Goal: Task Accomplishment & Management: Manage account settings

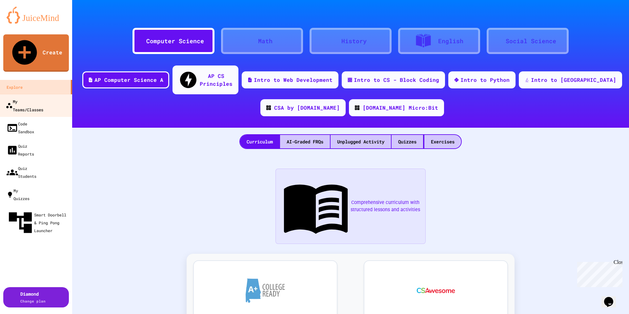
click at [42, 97] on div "My Teams/Classes" at bounding box center [25, 105] width 38 height 16
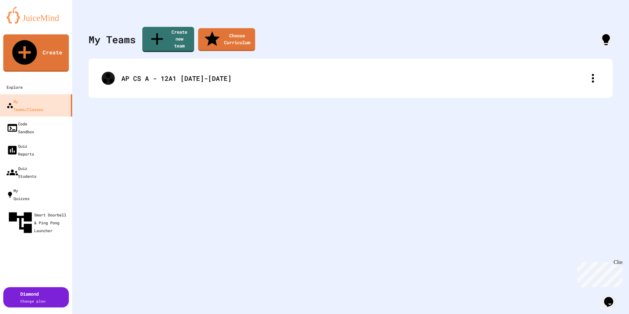
click at [192, 81] on div "AP CS A - 12A1 [DATE]-[DATE]" at bounding box center [351, 78] width 524 height 39
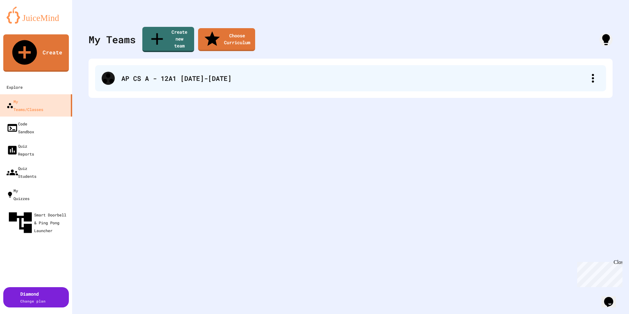
click at [187, 73] on div "AP CS A - 12A1 [DATE]-[DATE]" at bounding box center [353, 78] width 465 height 10
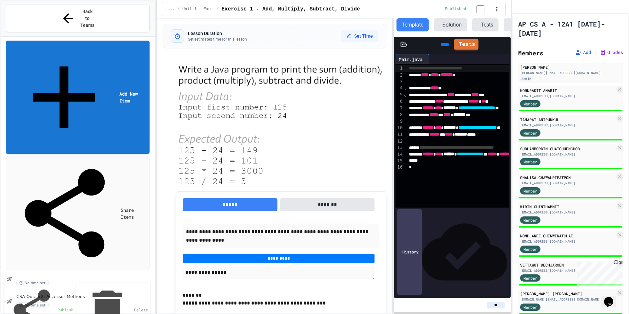
scroll to position [1137, 0]
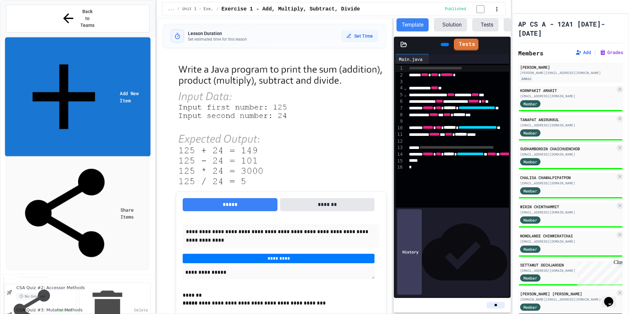
click at [74, 37] on link "Add New Item" at bounding box center [78, 96] width 146 height 119
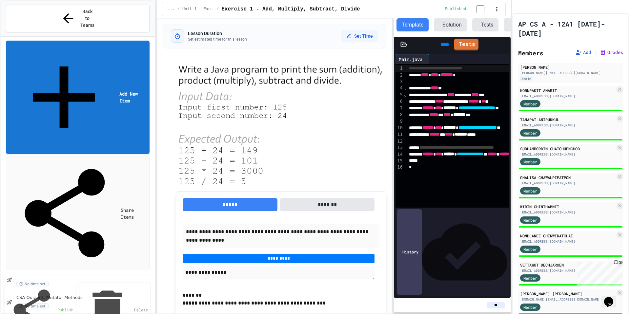
scroll to position [1159, 0]
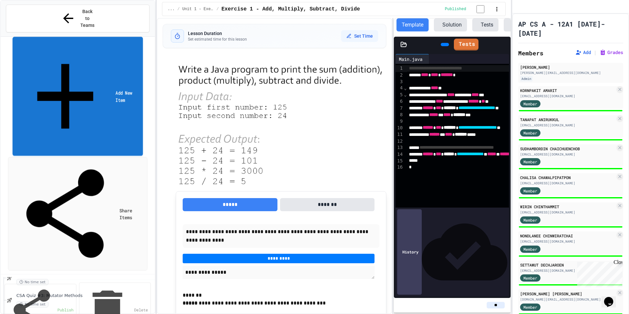
click at [94, 37] on link "Add New Item" at bounding box center [77, 96] width 131 height 119
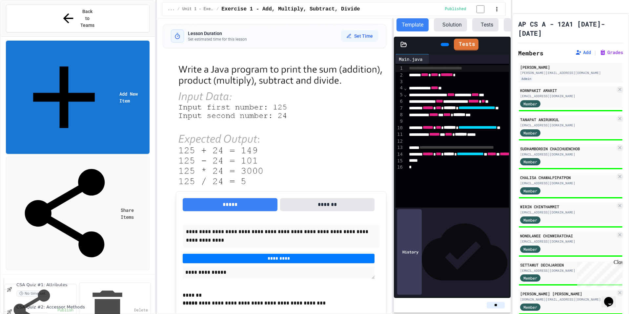
scroll to position [1159, 0]
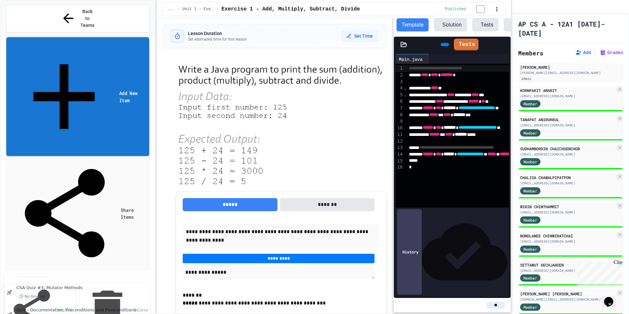
click at [101, 37] on link "Add New Item" at bounding box center [77, 96] width 143 height 119
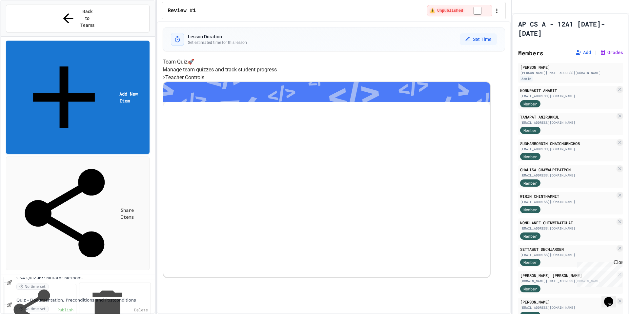
scroll to position [1181, 0]
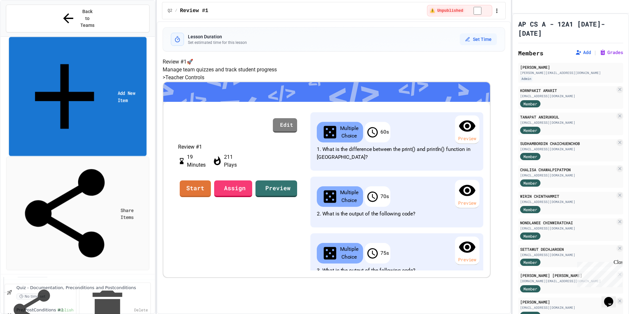
click at [86, 37] on link "Add New Item" at bounding box center [78, 96] width 138 height 119
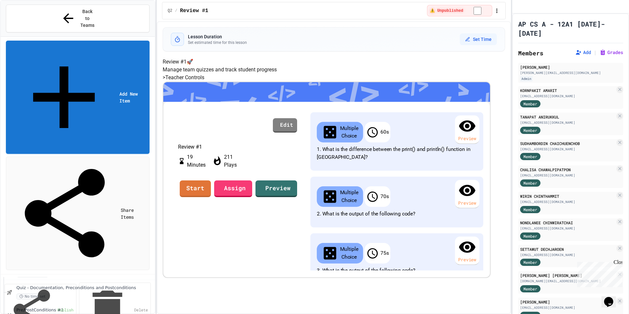
drag, startPoint x: 389, startPoint y: 120, endPoint x: 397, endPoint y: 112, distance: 12.1
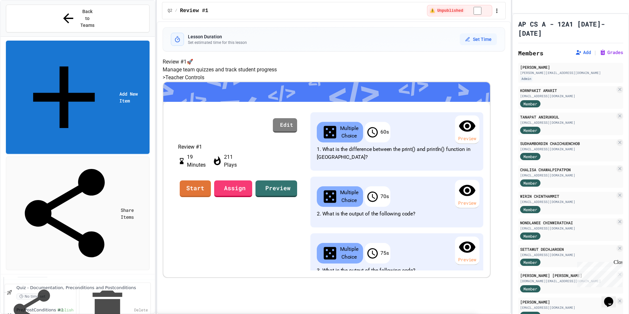
click at [399, 229] on div "</>" at bounding box center [417, 244] width 37 height 31
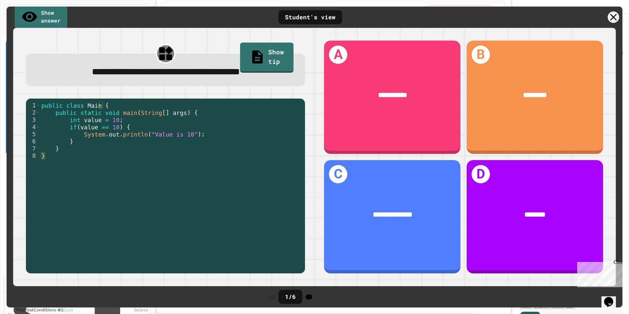
click at [312, 300] on div at bounding box center [309, 297] width 7 height 5
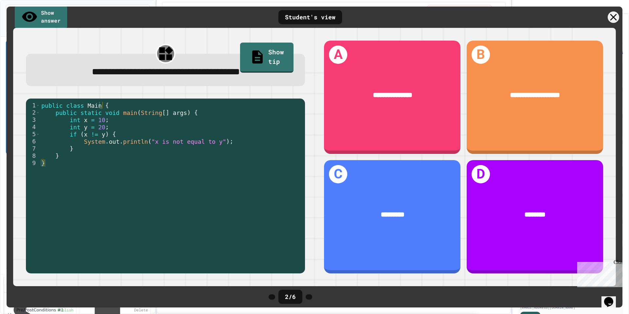
click at [312, 300] on div at bounding box center [309, 297] width 7 height 5
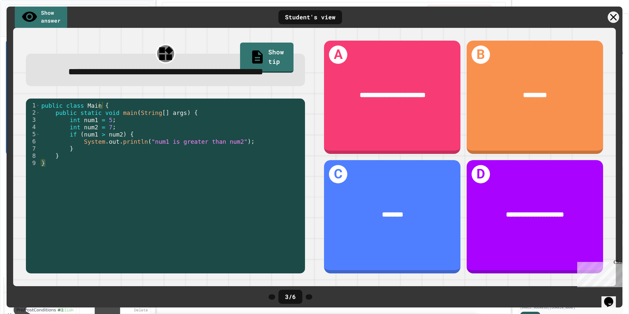
click at [312, 300] on div at bounding box center [309, 297] width 7 height 5
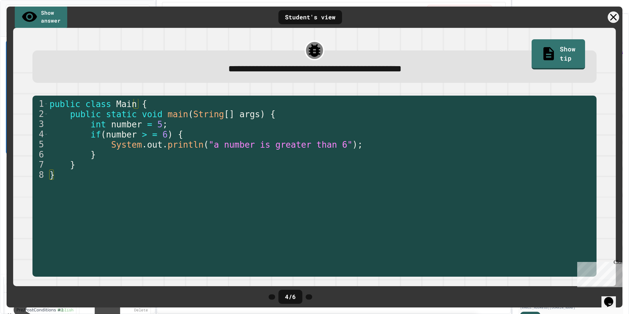
click at [312, 300] on div at bounding box center [309, 297] width 7 height 5
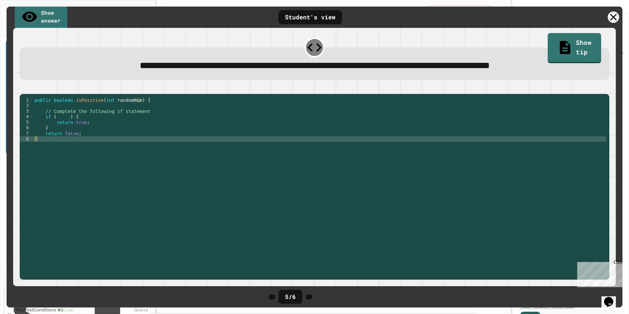
click at [312, 300] on div at bounding box center [309, 297] width 7 height 5
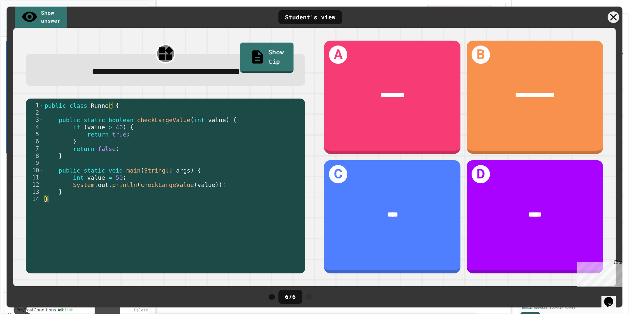
click at [616, 14] on icon at bounding box center [613, 16] width 11 height 11
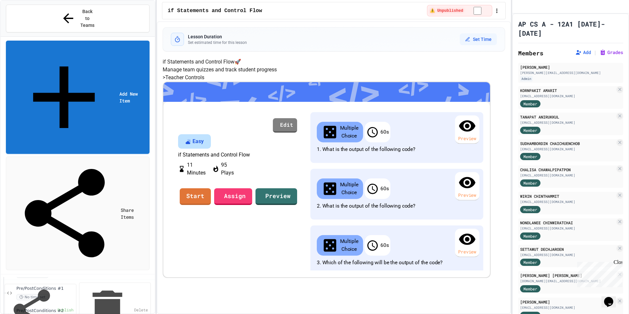
scroll to position [1204, 0]
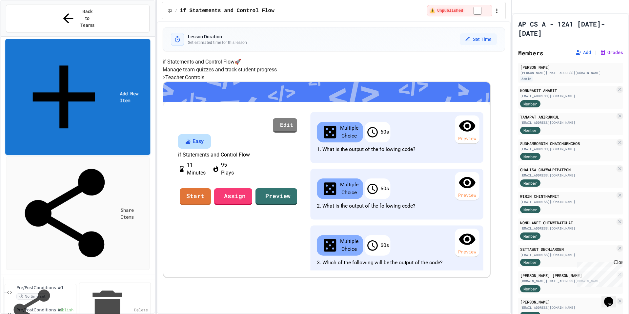
click at [115, 39] on link "Add New Item" at bounding box center [77, 97] width 145 height 116
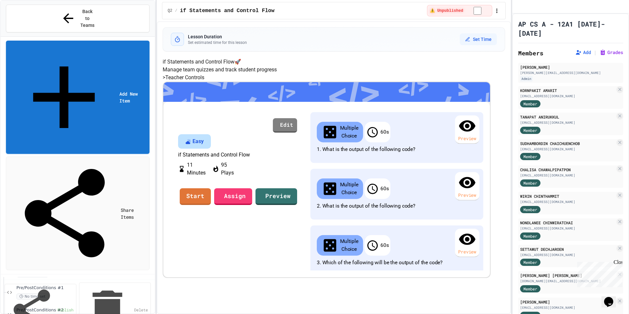
click at [399, 247] on div "</>" at bounding box center [417, 262] width 37 height 31
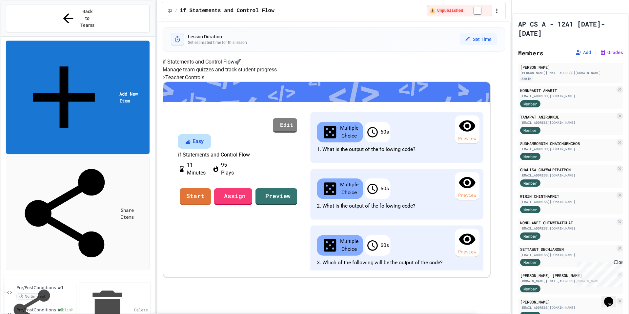
click at [399, 247] on div "</>" at bounding box center [417, 262] width 37 height 31
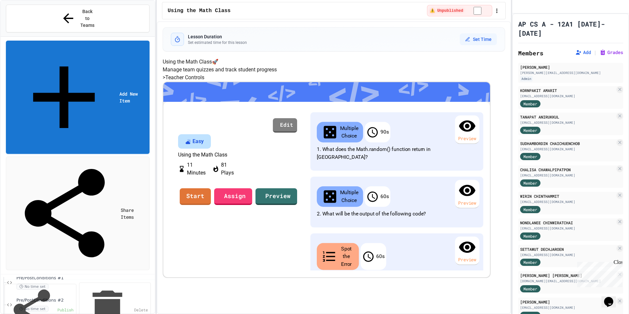
scroll to position [1226, 0]
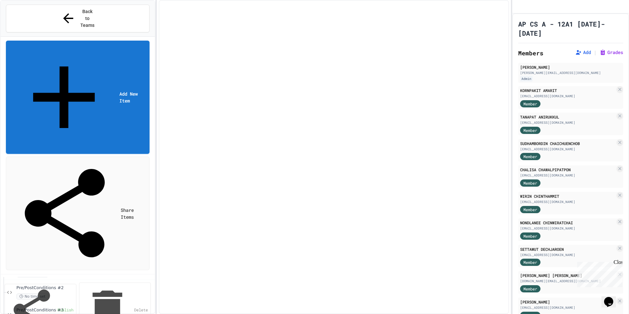
scroll to position [1218, 0]
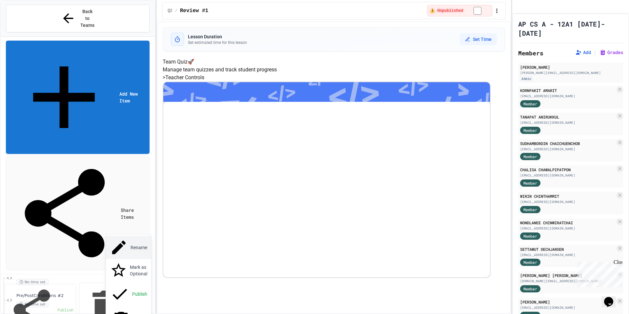
click at [125, 243] on button "Rename" at bounding box center [128, 247] width 45 height 23
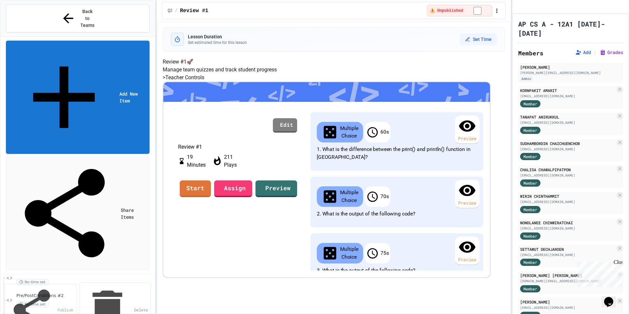
type input "**********"
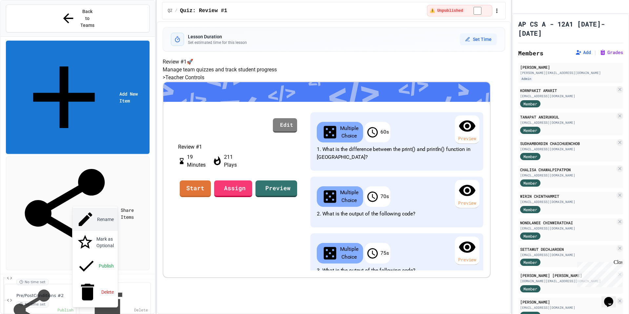
click at [101, 217] on button "Rename" at bounding box center [94, 219] width 45 height 23
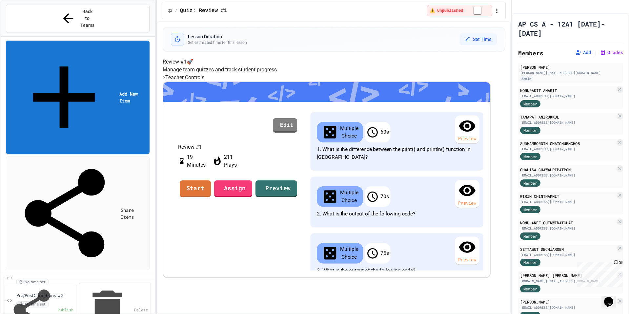
type input "**********"
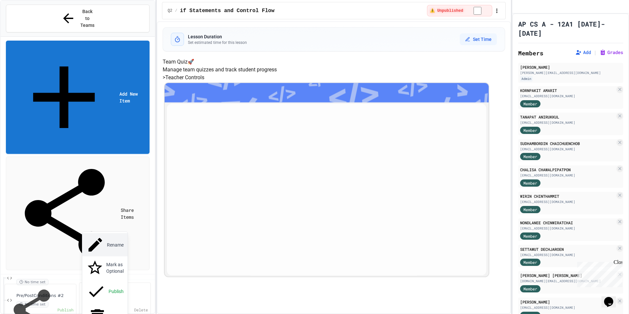
click at [105, 242] on button "Rename" at bounding box center [104, 244] width 45 height 23
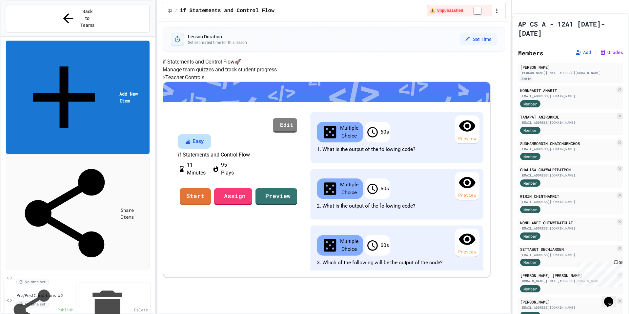
type input "**********"
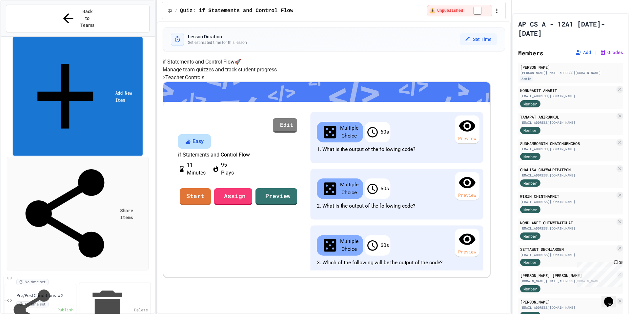
click at [107, 37] on link "Add New Item" at bounding box center [78, 96] width 130 height 119
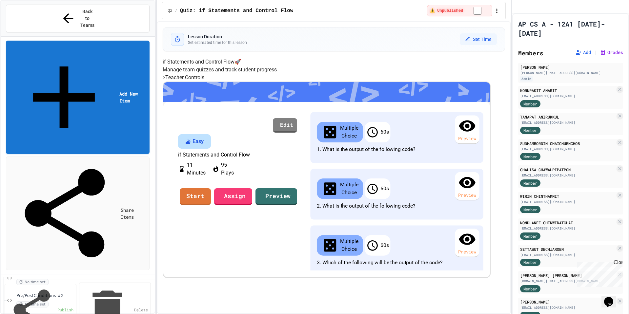
click at [327, 266] on div "</>" at bounding box center [345, 281] width 37 height 31
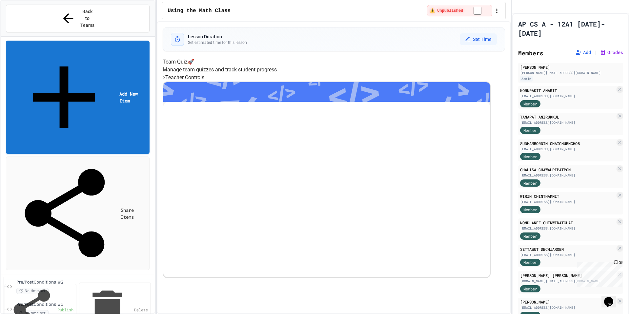
scroll to position [1248, 0]
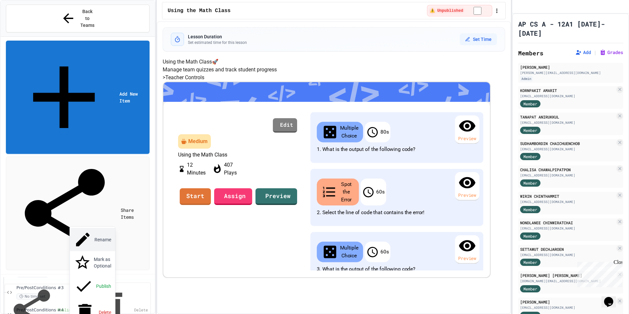
click at [95, 231] on button "Rename" at bounding box center [92, 239] width 45 height 23
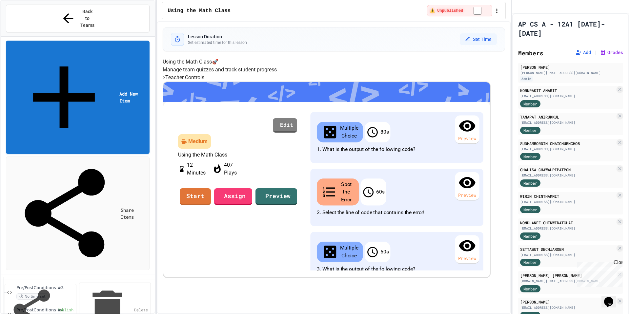
type input "**********"
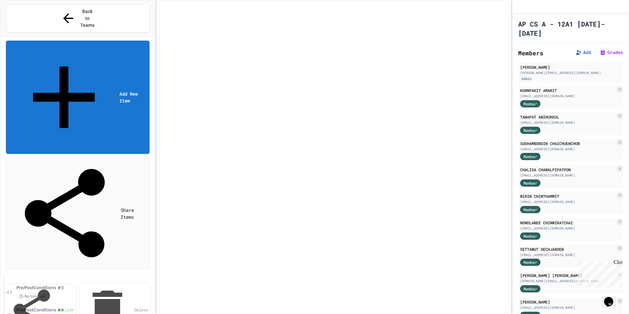
scroll to position [1240, 0]
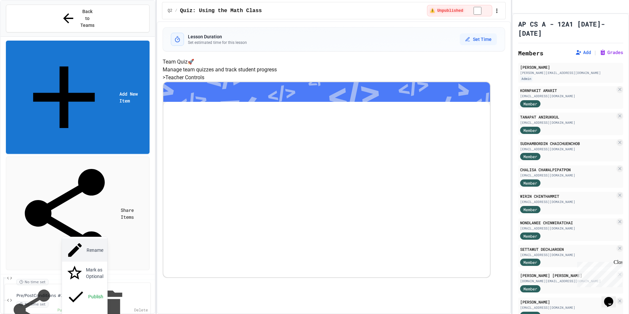
click at [73, 247] on button "Rename" at bounding box center [84, 250] width 45 height 23
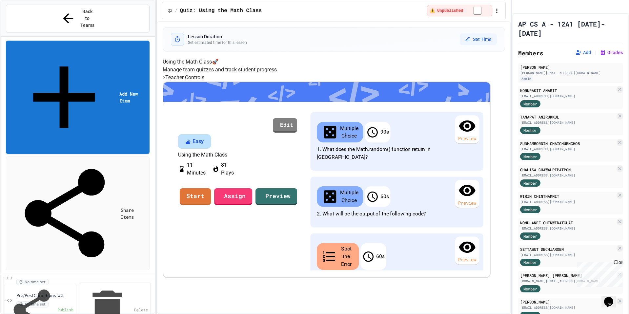
type input "**********"
click at [136, 226] on button "Rename" at bounding box center [131, 232] width 45 height 23
type input "**********"
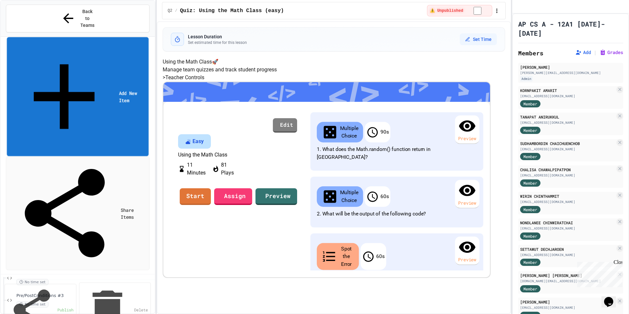
click at [129, 37] on link "Add New Item" at bounding box center [78, 96] width 142 height 119
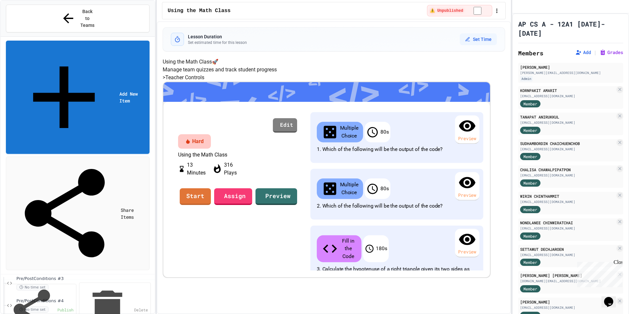
scroll to position [1271, 0]
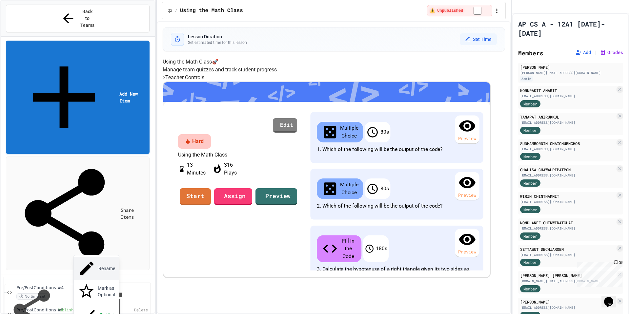
click at [103, 268] on button "Rename" at bounding box center [96, 268] width 45 height 23
type input "**********"
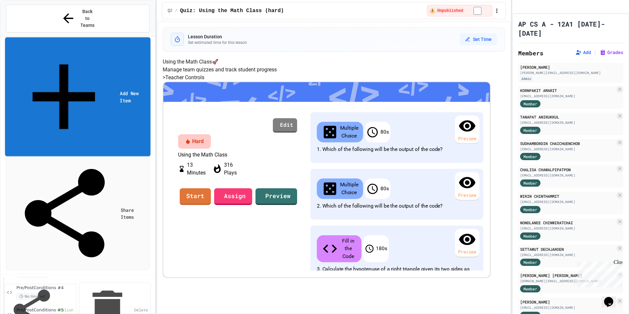
click at [112, 37] on link "Add New Item" at bounding box center [78, 96] width 146 height 119
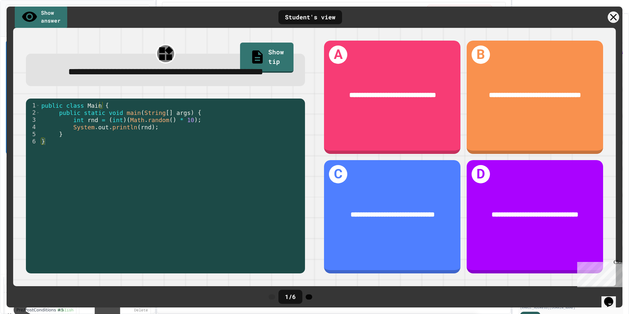
click at [312, 300] on div at bounding box center [309, 297] width 7 height 5
click at [315, 299] on icon at bounding box center [312, 301] width 5 height 5
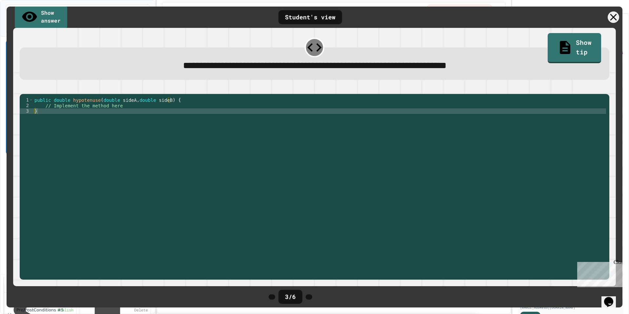
click at [315, 299] on icon at bounding box center [312, 301] width 5 height 5
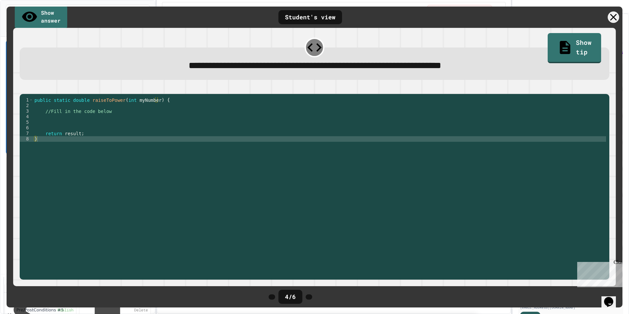
click at [315, 299] on icon at bounding box center [312, 301] width 5 height 5
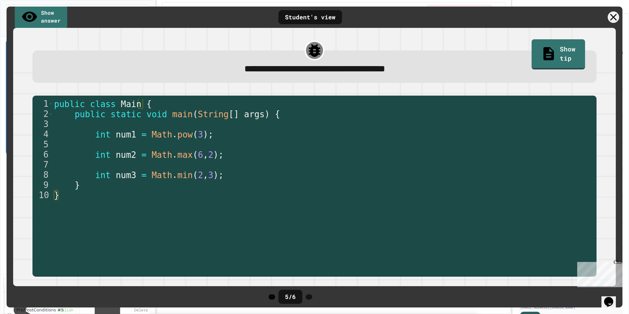
click at [272, 297] on icon at bounding box center [272, 297] width 0 height 0
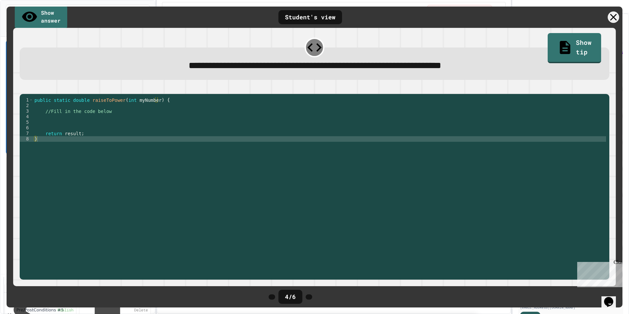
click at [272, 297] on icon at bounding box center [272, 297] width 0 height 0
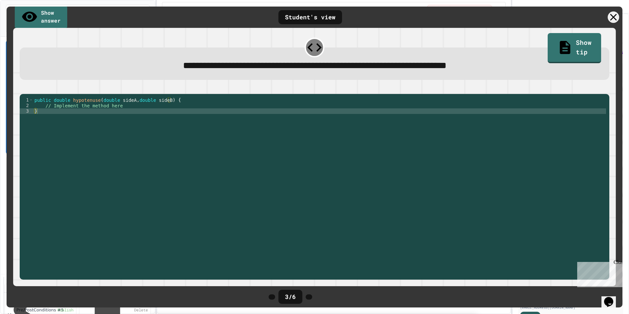
click at [272, 297] on icon at bounding box center [272, 297] width 0 height 0
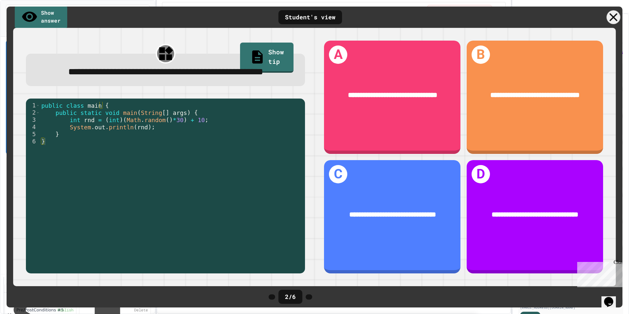
click at [620, 17] on div at bounding box center [614, 17] width 14 height 14
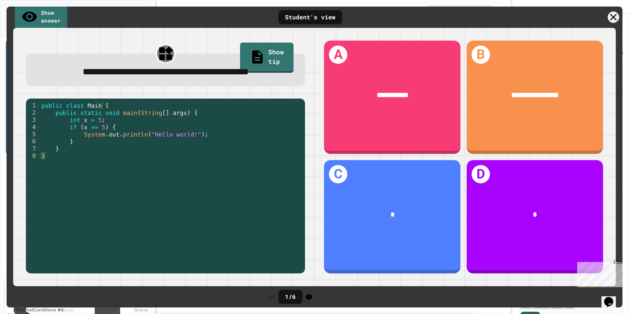
click at [315, 299] on icon at bounding box center [312, 301] width 5 height 5
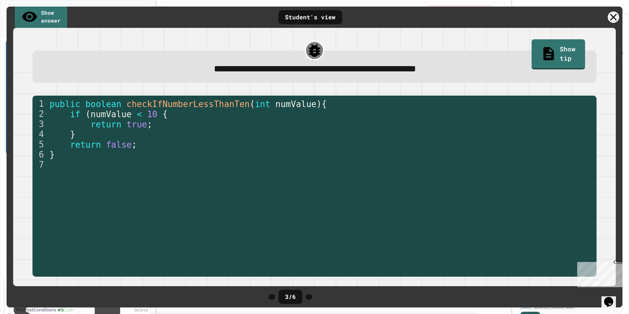
click at [315, 299] on icon at bounding box center [312, 301] width 5 height 5
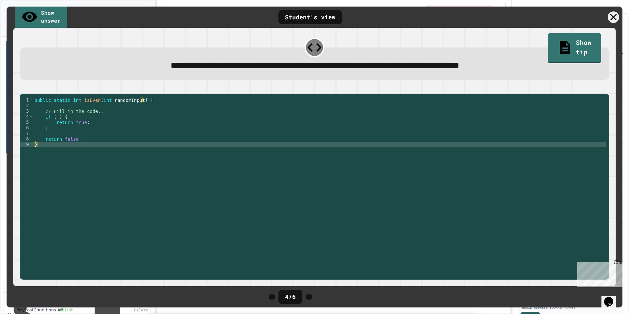
click at [315, 299] on icon at bounding box center [312, 301] width 5 height 5
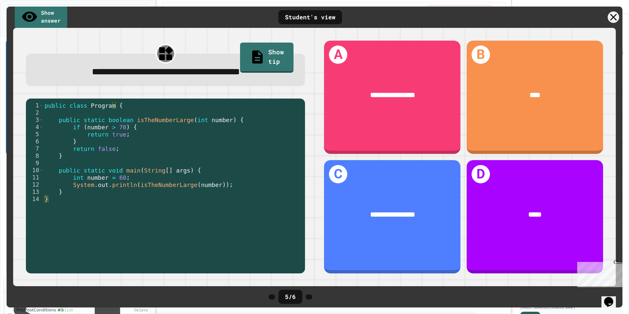
click at [315, 299] on icon at bounding box center [312, 301] width 5 height 5
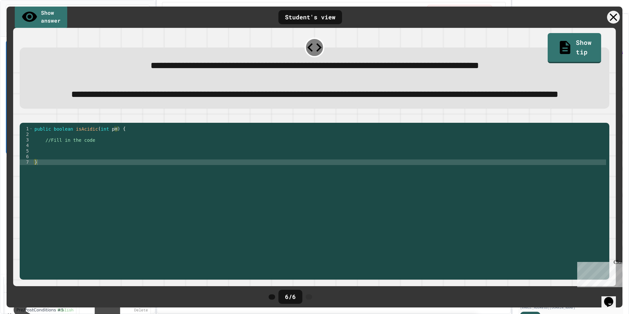
click at [615, 18] on icon at bounding box center [613, 17] width 13 height 13
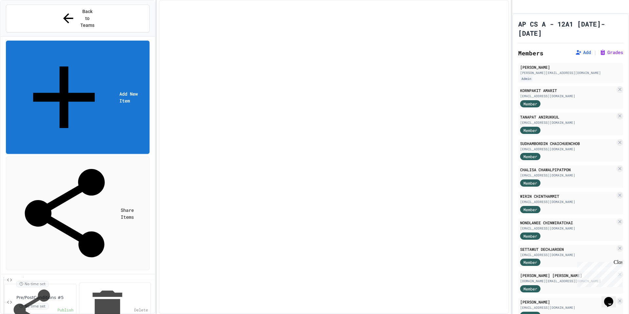
scroll to position [1293, 0]
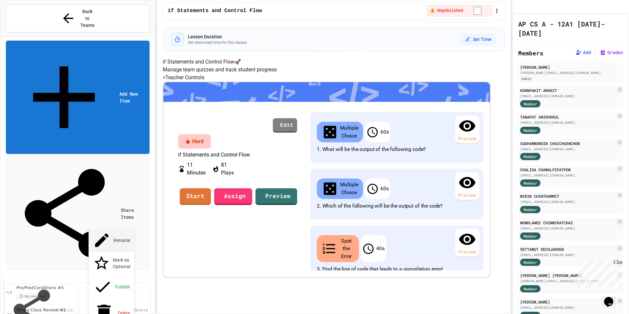
click at [119, 234] on button "Rename" at bounding box center [111, 240] width 45 height 23
type input "**********"
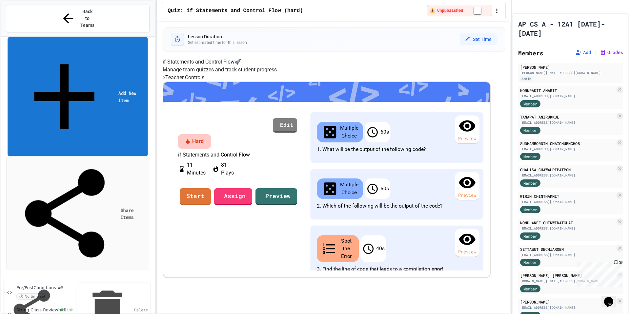
click at [121, 38] on link "Add New Item" at bounding box center [78, 96] width 140 height 119
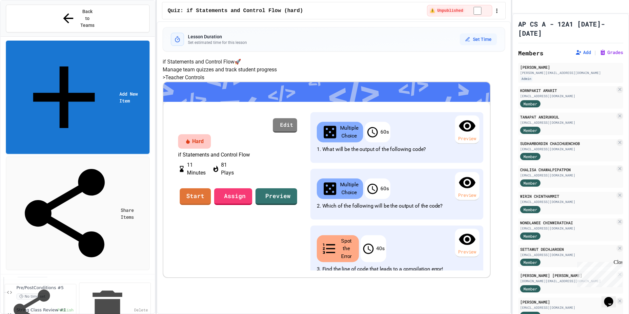
click at [399, 280] on div "</>" at bounding box center [417, 295] width 37 height 31
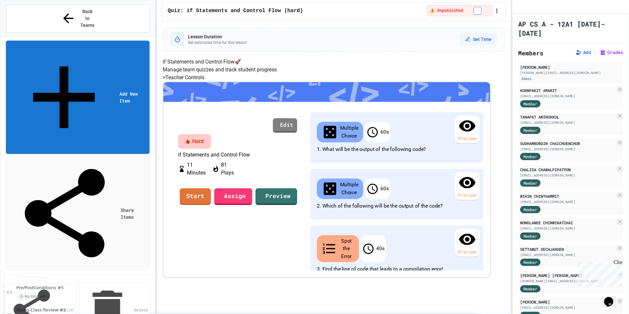
scroll to position [393, 0]
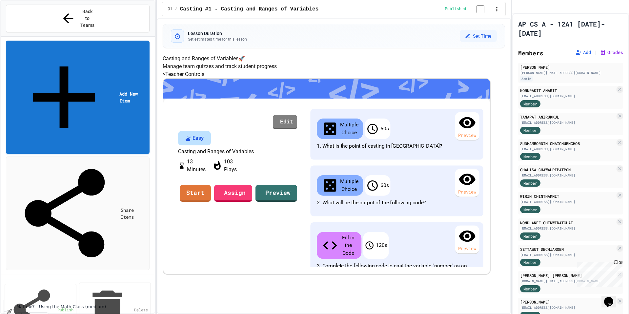
scroll to position [375, 0]
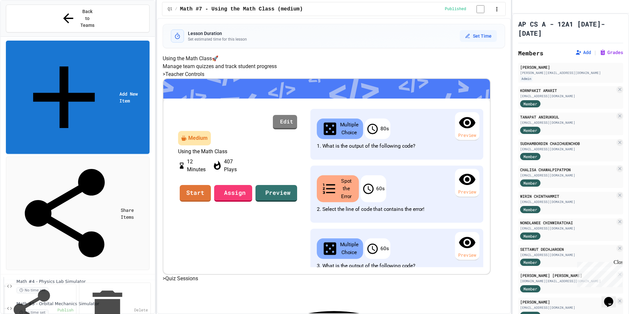
scroll to position [408, 0]
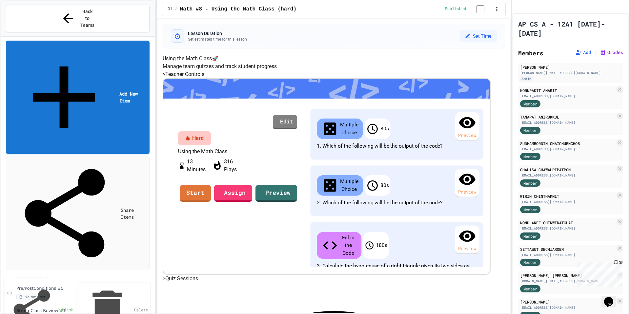
scroll to position [1293, 0]
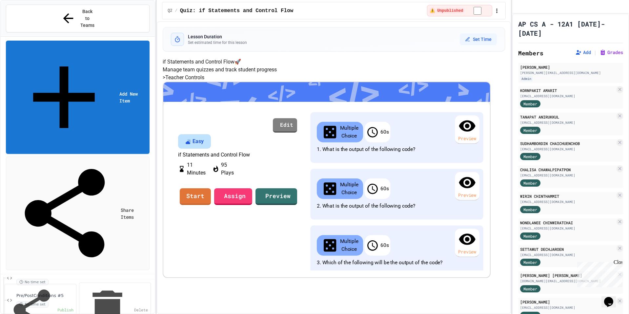
scroll to position [3, 0]
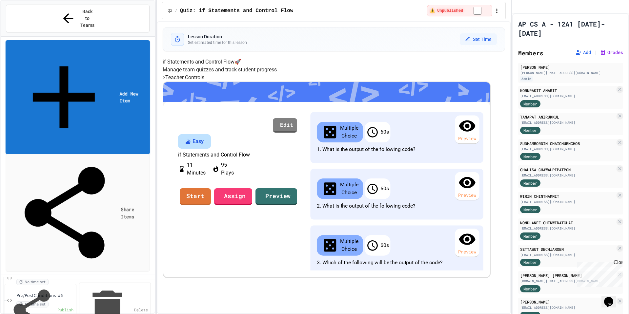
click at [118, 40] on link "Add New Item" at bounding box center [78, 97] width 145 height 114
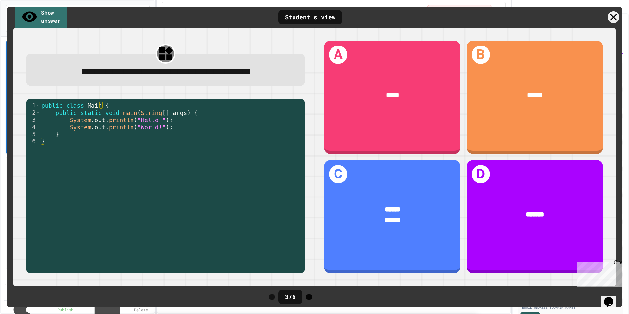
click at [315, 299] on icon at bounding box center [312, 301] width 5 height 5
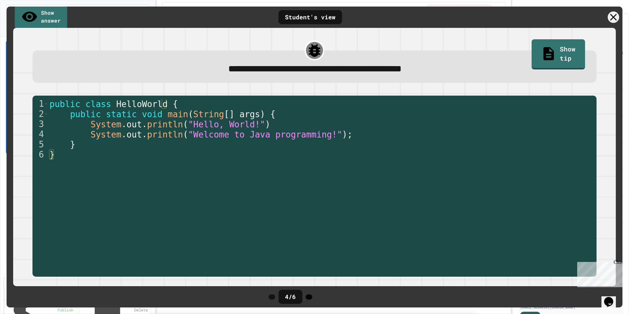
click at [309, 297] on icon at bounding box center [309, 297] width 0 height 0
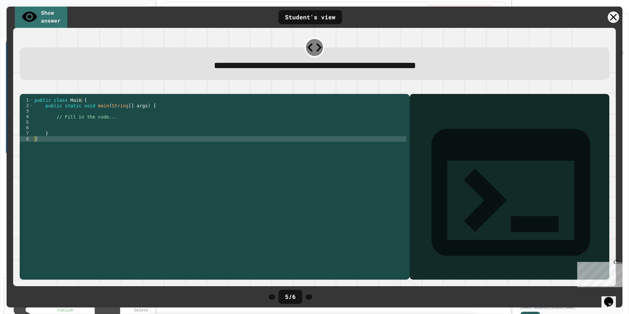
click at [309, 297] on icon at bounding box center [309, 297] width 0 height 0
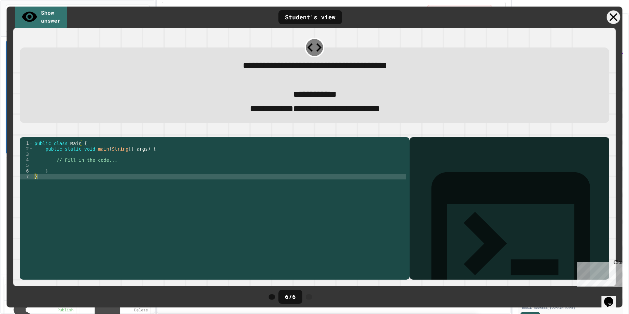
click at [616, 18] on icon at bounding box center [613, 16] width 13 height 13
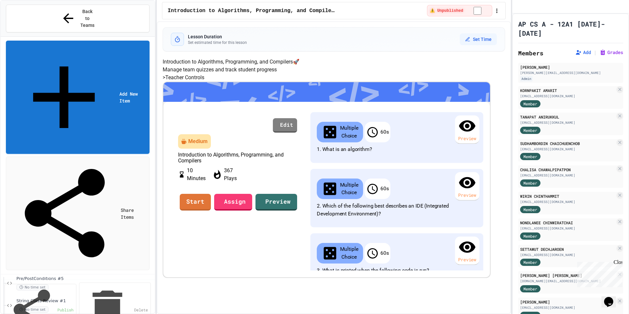
scroll to position [1315, 0]
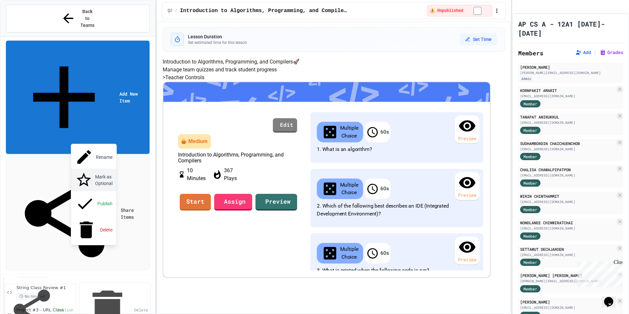
click at [95, 169] on button "Mark as Optional" at bounding box center [93, 180] width 45 height 23
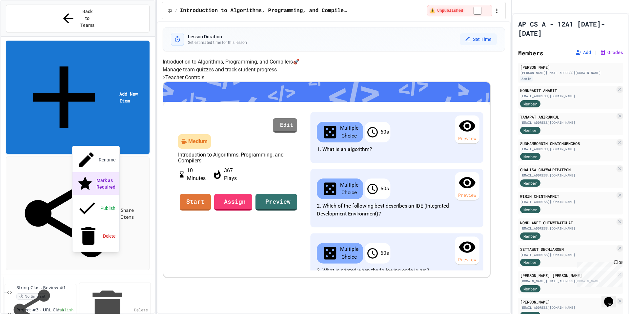
click at [92, 172] on button "Mark as Required" at bounding box center [95, 183] width 47 height 23
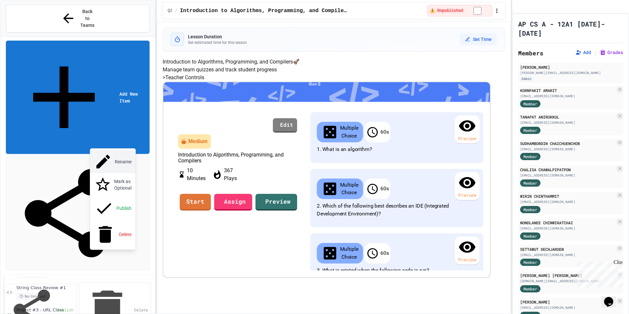
click at [107, 154] on button "Rename" at bounding box center [112, 161] width 45 height 23
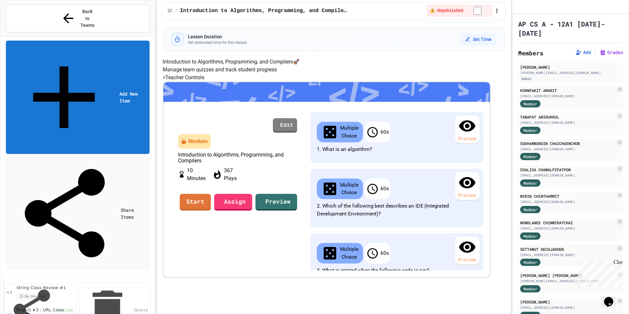
scroll to position [0, 0]
type input "**********"
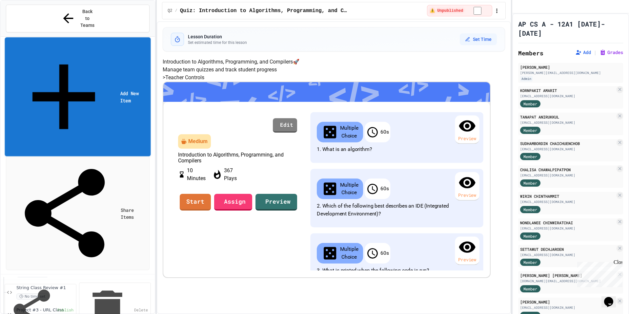
click at [136, 38] on link "Add New Item" at bounding box center [78, 96] width 146 height 119
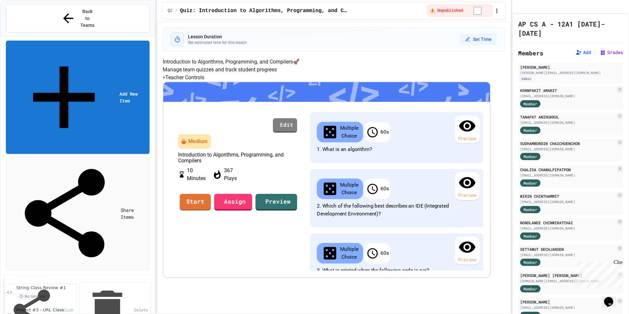
click at [361, 242] on div "Review #1 </> Intro to Algorithms, Programming, and Compilers </> Variables and…" at bounding box center [315, 230] width 292 height 319
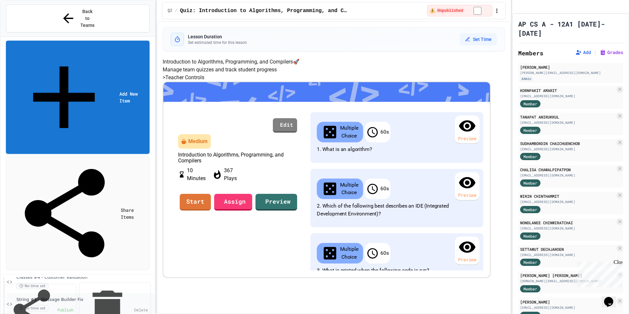
click at [68, 297] on div "String #1 - Message Builder Fix No time set" at bounding box center [83, 304] width 134 height 14
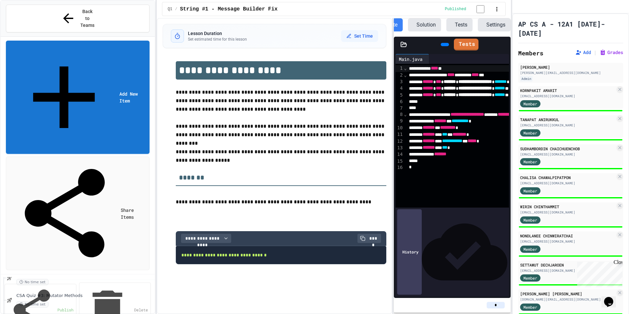
scroll to position [1315, 0]
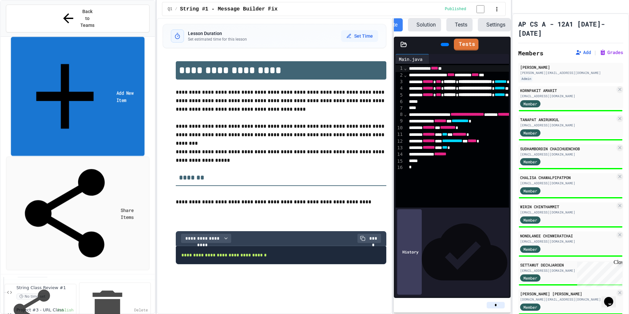
click at [128, 37] on link "Add New Item" at bounding box center [77, 96] width 133 height 119
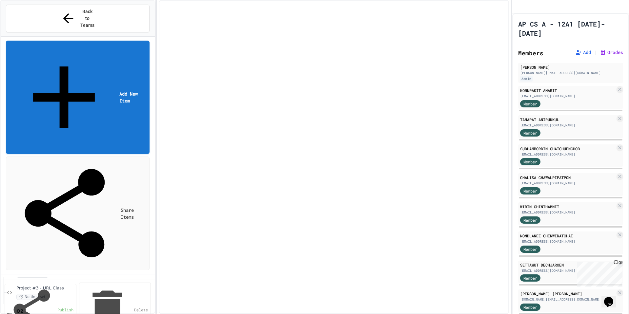
scroll to position [1338, 0]
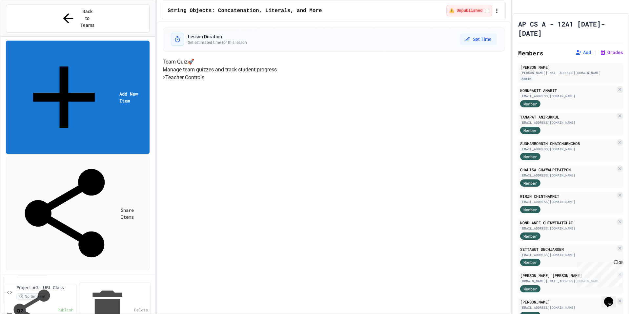
scroll to position [1330, 0]
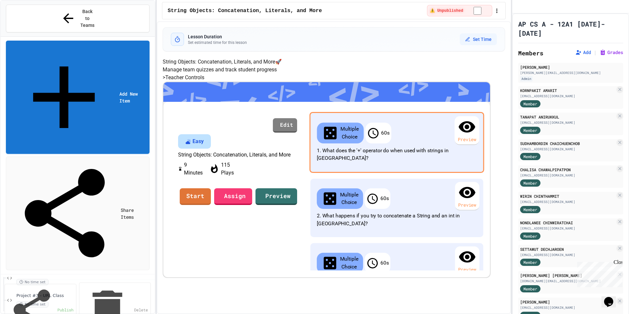
click at [454, 145] on div "Preview" at bounding box center [466, 130] width 25 height 29
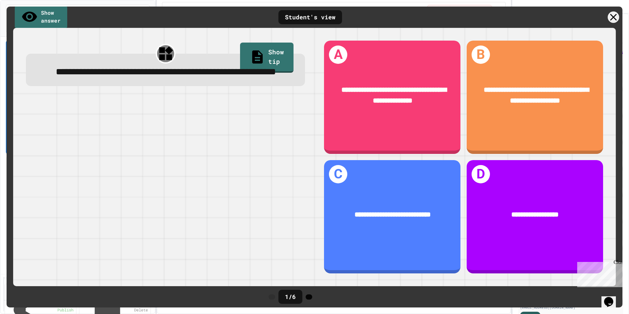
click at [312, 300] on div at bounding box center [309, 297] width 7 height 5
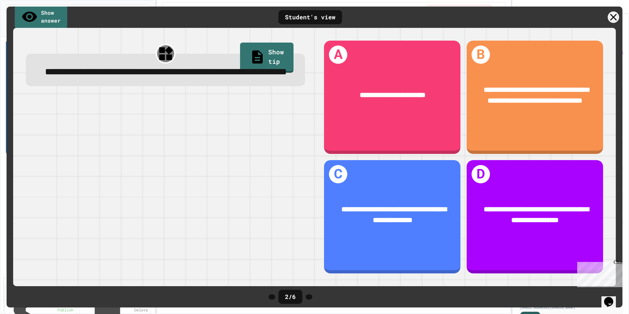
click at [312, 300] on div at bounding box center [309, 297] width 7 height 5
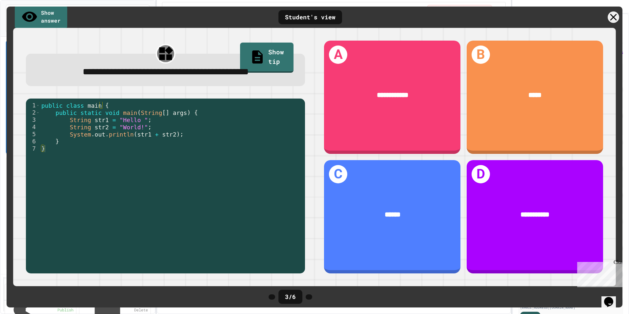
click at [312, 300] on div at bounding box center [309, 297] width 7 height 5
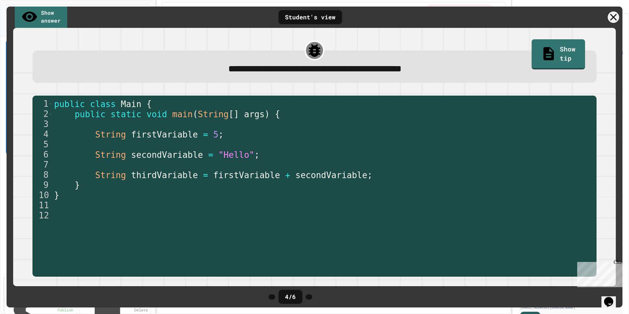
click at [312, 300] on div at bounding box center [309, 297] width 7 height 5
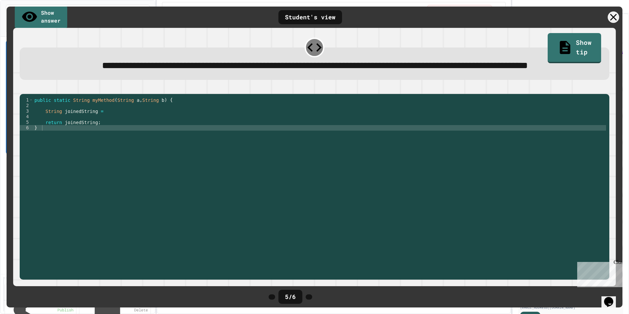
click at [312, 300] on div at bounding box center [309, 297] width 7 height 5
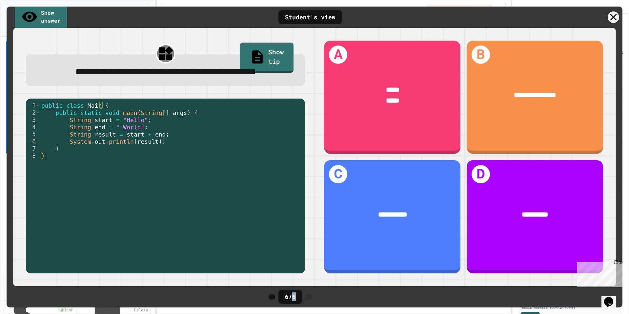
click at [312, 300] on div at bounding box center [309, 297] width 7 height 5
click at [616, 16] on icon at bounding box center [614, 17] width 14 height 14
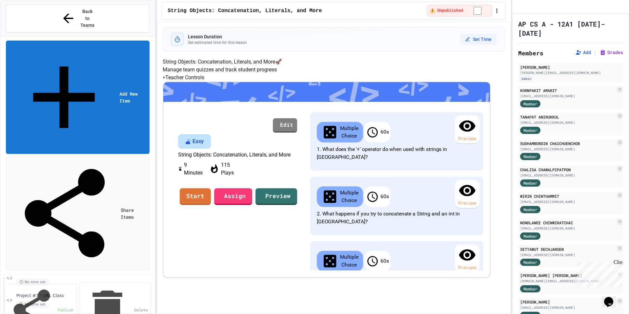
scroll to position [1338, 0]
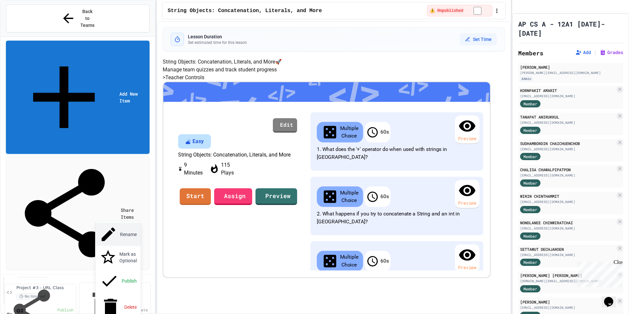
click at [127, 228] on button "Rename" at bounding box center [117, 234] width 45 height 23
type input "**********"
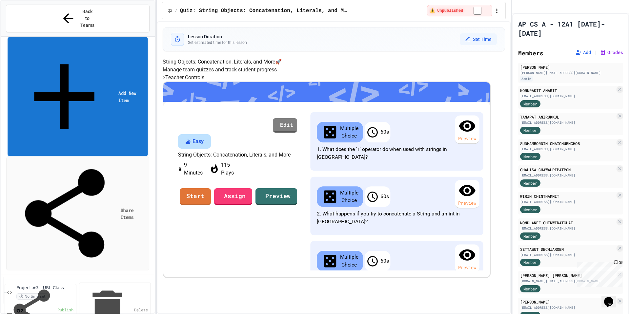
click at [117, 37] on link "Add New Item" at bounding box center [78, 96] width 140 height 119
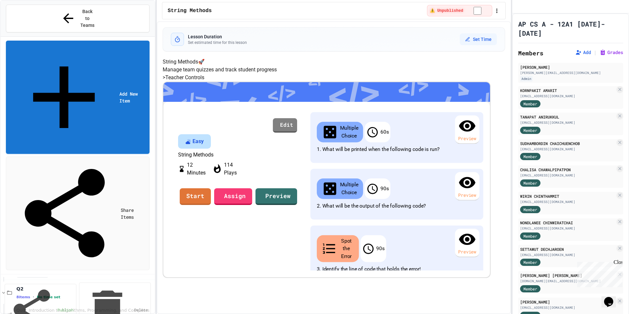
scroll to position [1360, 0]
click at [118, 237] on button "Rename" at bounding box center [105, 241] width 45 height 23
type input "**********"
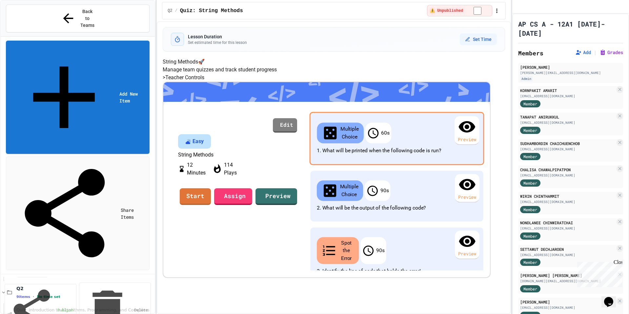
click at [454, 145] on div "Preview" at bounding box center [466, 130] width 25 height 29
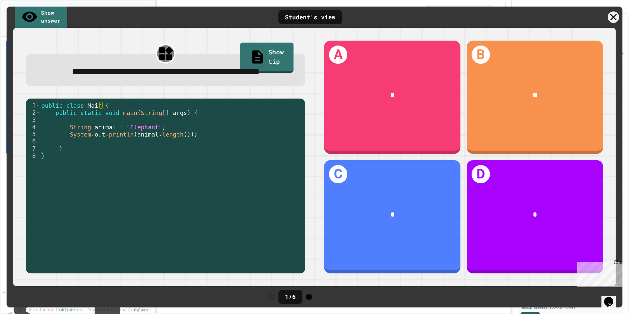
click at [309, 297] on icon at bounding box center [309, 297] width 0 height 0
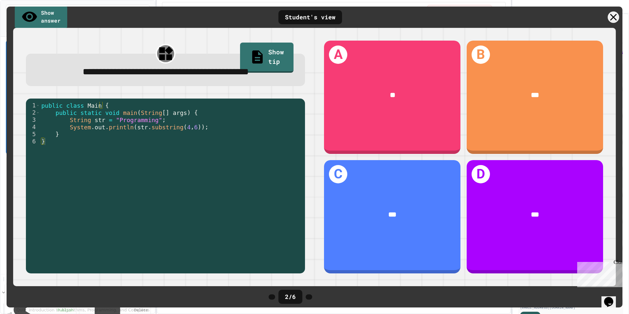
click at [309, 297] on icon at bounding box center [309, 297] width 0 height 0
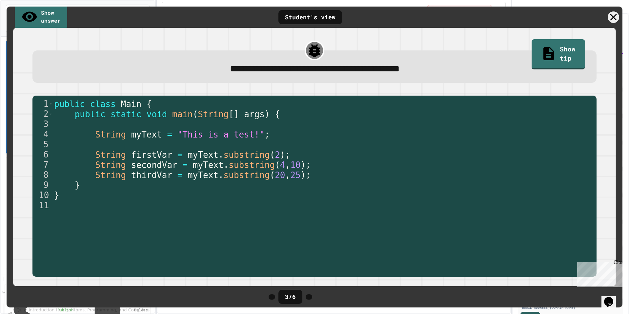
click at [309, 297] on icon at bounding box center [309, 297] width 0 height 0
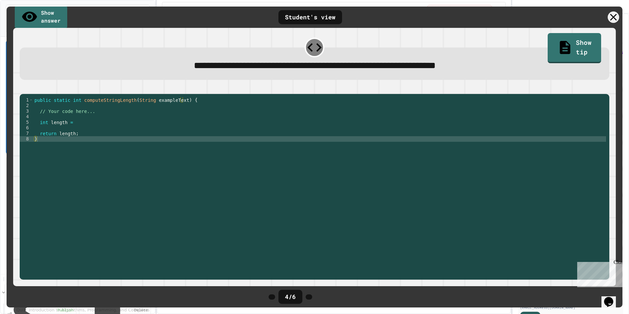
click at [309, 297] on icon at bounding box center [309, 297] width 0 height 0
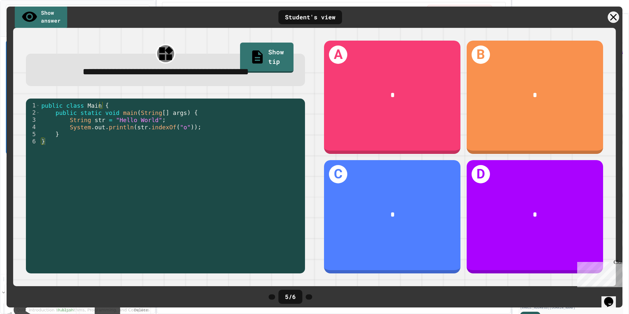
click at [309, 297] on icon at bounding box center [309, 297] width 0 height 0
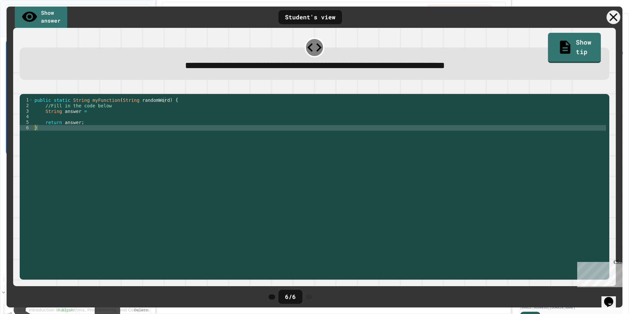
click at [613, 16] on icon at bounding box center [613, 17] width 8 height 8
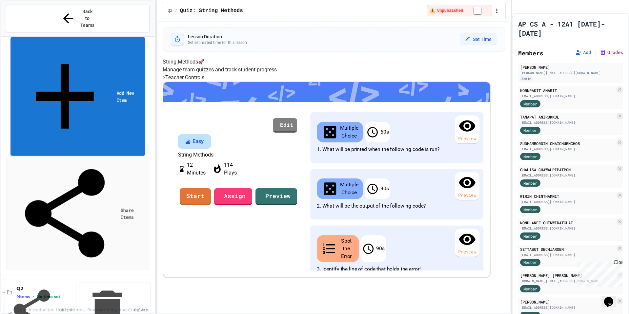
click at [130, 37] on link "Add New Item" at bounding box center [77, 96] width 134 height 119
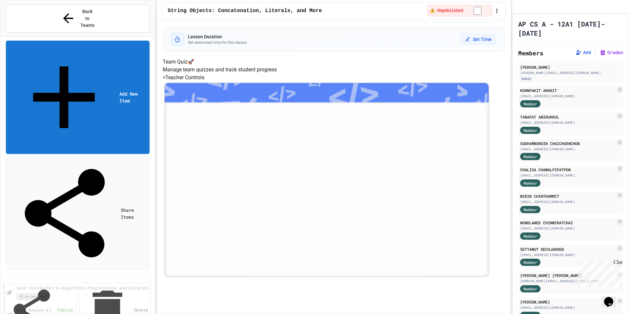
scroll to position [1382, 0]
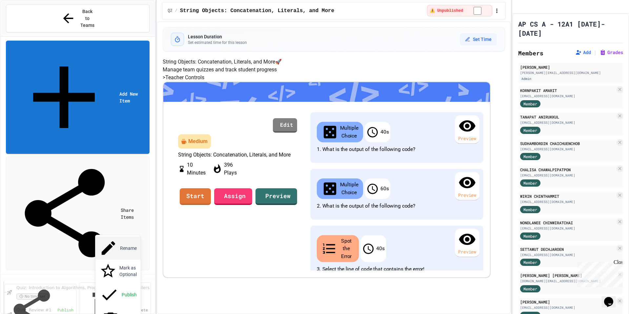
click at [115, 243] on button "Rename" at bounding box center [117, 248] width 45 height 23
type input "**********"
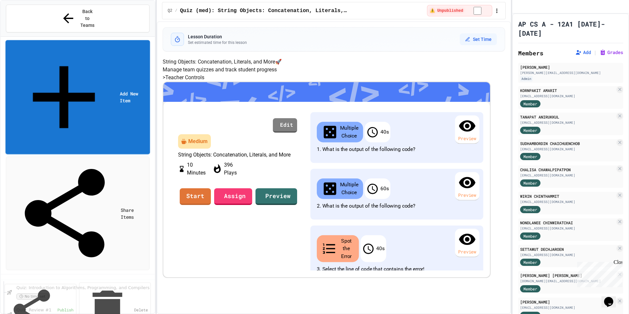
click at [108, 40] on link "Add New Item" at bounding box center [78, 97] width 145 height 114
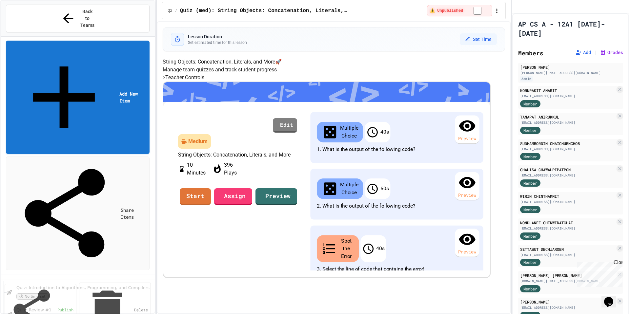
click at [351, 242] on div "</>" at bounding box center [345, 262] width 69 height 41
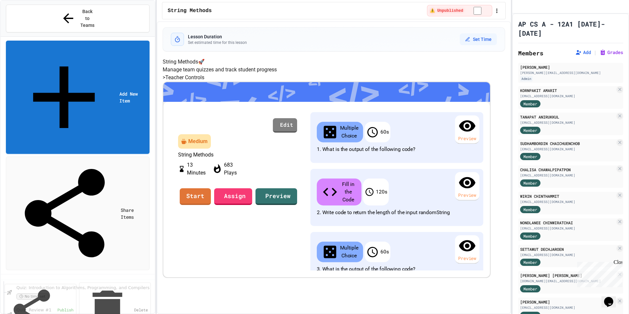
scroll to position [1404, 0]
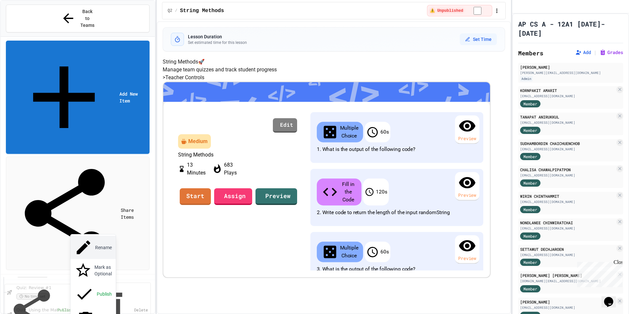
click at [87, 244] on button "Rename" at bounding box center [92, 247] width 45 height 23
type input "**********"
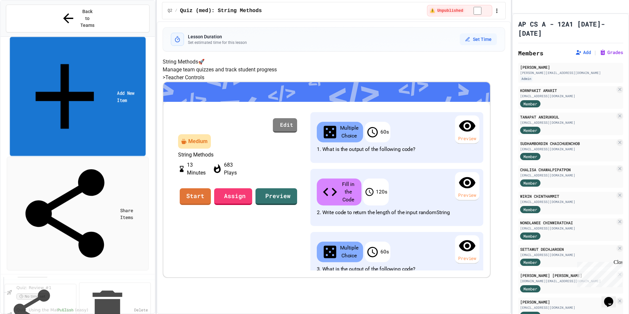
click at [89, 37] on link "Add New Item" at bounding box center [78, 96] width 136 height 119
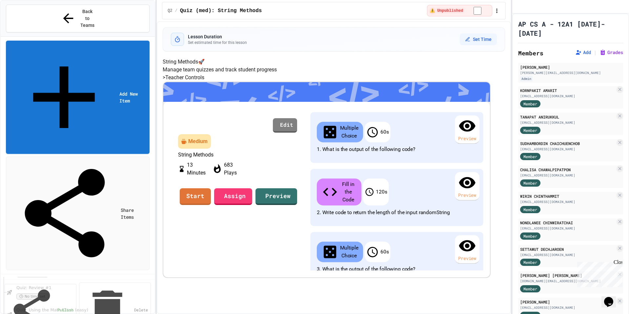
drag, startPoint x: 355, startPoint y: 200, endPoint x: 453, endPoint y: 198, distance: 97.1
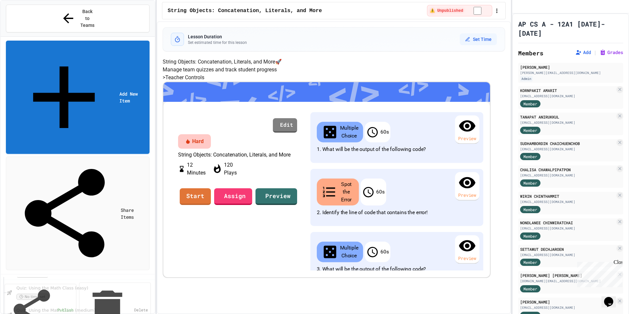
scroll to position [1427, 0]
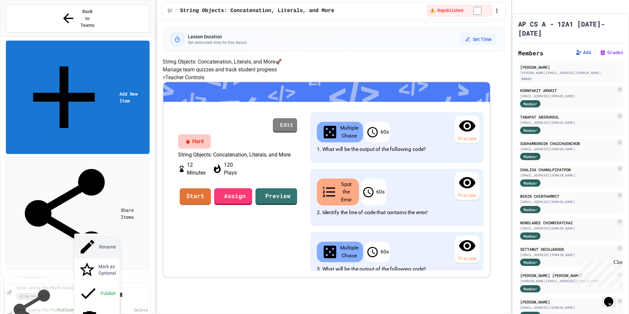
click at [94, 240] on button "Rename" at bounding box center [96, 246] width 45 height 23
type input "**********"
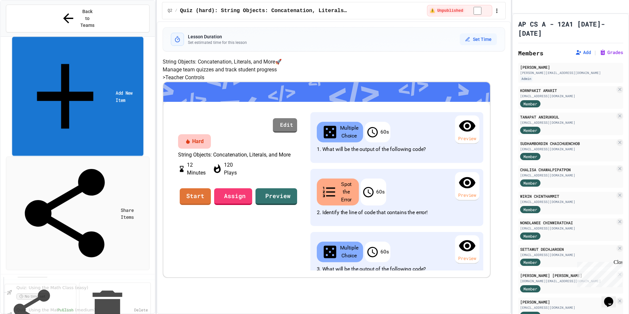
click at [103, 37] on link "Add New Item" at bounding box center [77, 96] width 131 height 119
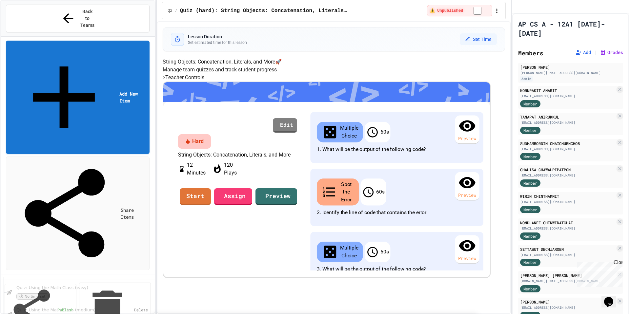
scroll to position [0, 123]
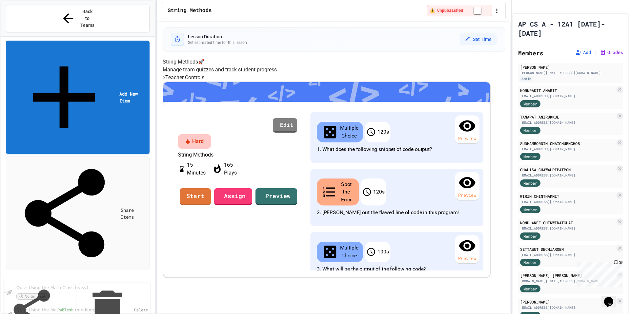
scroll to position [1449, 0]
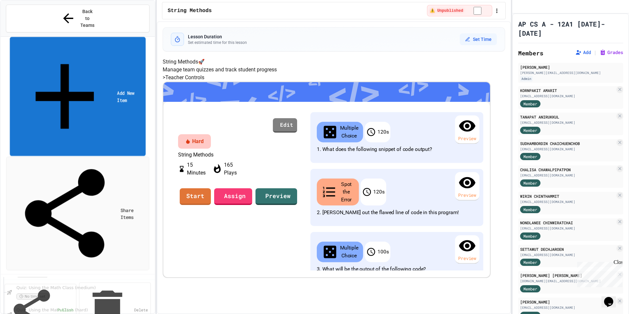
click at [84, 40] on link "Add New Item" at bounding box center [78, 96] width 136 height 119
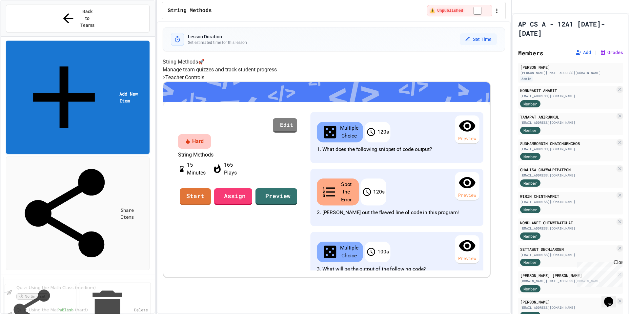
scroll to position [1471, 0]
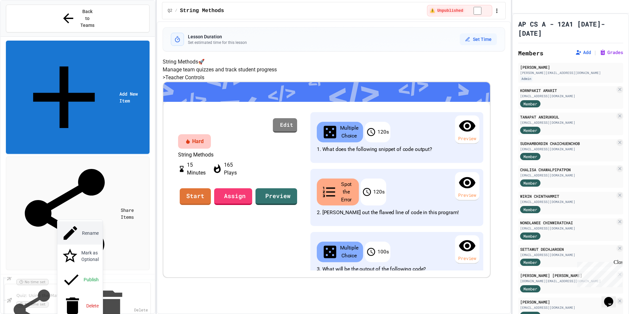
click at [87, 229] on button "Rename" at bounding box center [79, 233] width 45 height 23
type input "**********"
